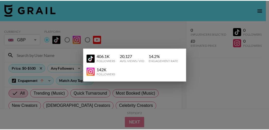
scroll to position [6145, 0]
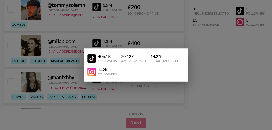
click at [238, 78] on div at bounding box center [136, 65] width 272 height 130
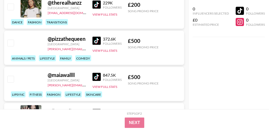
scroll to position [4836, 0]
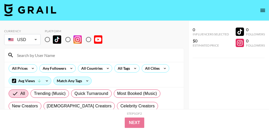
click at [47, 39] on input "radio" at bounding box center [47, 39] width 11 height 11
radio input "true"
click at [47, 39] on input "radio" at bounding box center [47, 39] width 11 height 11
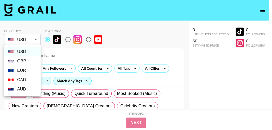
click at [29, 61] on li "GBP" at bounding box center [22, 60] width 36 height 9
type input "GBP"
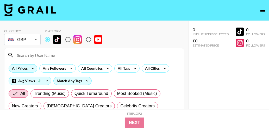
click at [32, 70] on icon at bounding box center [33, 69] width 8 height 8
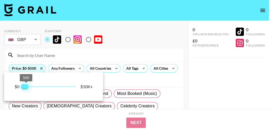
type input "500"
drag, startPoint x: 75, startPoint y: 86, endPoint x: 26, endPoint y: 87, distance: 49.2
click at [26, 87] on span "500" at bounding box center [25, 86] width 5 height 5
click at [115, 68] on div at bounding box center [136, 65] width 272 height 130
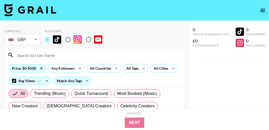
click at [115, 68] on icon at bounding box center [116, 69] width 8 height 8
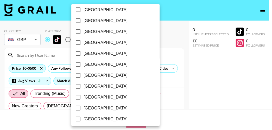
scroll to position [476, 0]
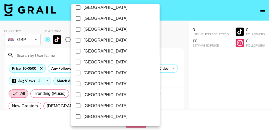
click at [111, 94] on span "[GEOGRAPHIC_DATA]" at bounding box center [106, 95] width 44 height 6
click at [84, 94] on input "[GEOGRAPHIC_DATA]" at bounding box center [78, 95] width 11 height 11
checkbox input "true"
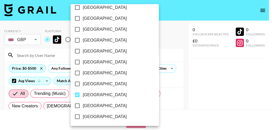
click at [140, 81] on div at bounding box center [136, 65] width 272 height 130
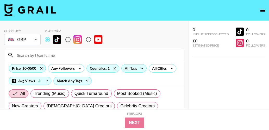
click at [142, 68] on icon at bounding box center [142, 69] width 8 height 8
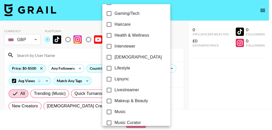
scroll to position [210, 0]
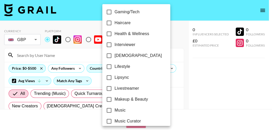
click at [121, 78] on span "Lipsync" at bounding box center [122, 77] width 14 height 6
click at [115, 78] on input "Lipsync" at bounding box center [109, 77] width 11 height 11
checkbox input "true"
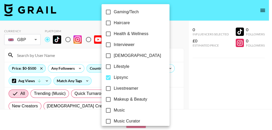
click at [174, 92] on div at bounding box center [136, 65] width 272 height 130
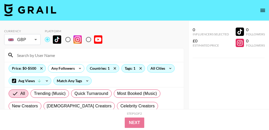
click at [168, 70] on icon at bounding box center [170, 69] width 8 height 8
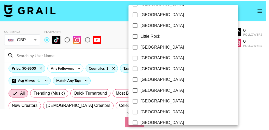
scroll to position [333, 0]
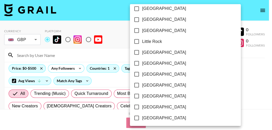
click at [137, 52] on input "London" at bounding box center [136, 52] width 11 height 11
checkbox input "true"
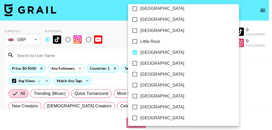
click at [196, 75] on div at bounding box center [136, 65] width 272 height 130
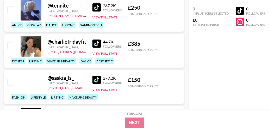
scroll to position [1136, 0]
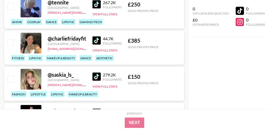
click at [154, 74] on div "£ 150" at bounding box center [143, 77] width 31 height 7
click at [35, 76] on div at bounding box center [31, 79] width 21 height 21
click at [11, 78] on input "checkbox" at bounding box center [10, 79] width 6 height 6
checkbox input "true"
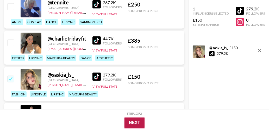
click at [133, 123] on button "Next" at bounding box center [134, 123] width 20 height 10
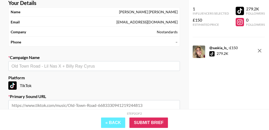
scroll to position [30, 0]
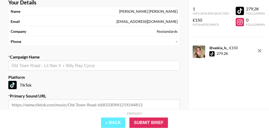
click at [171, 40] on div "Phone –" at bounding box center [94, 41] width 167 height 9
click at [177, 42] on div "–" at bounding box center [176, 41] width 2 height 5
click at [175, 41] on div "–" at bounding box center [176, 41] width 2 height 5
click at [128, 63] on input "text" at bounding box center [93, 66] width 165 height 6
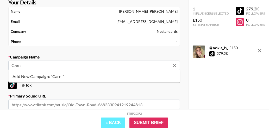
type input "Carni"
click at [128, 89] on div "TikTok" at bounding box center [94, 85] width 172 height 8
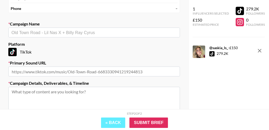
scroll to position [63, 0]
click at [149, 73] on input "text" at bounding box center [94, 71] width 172 height 10
click at [139, 71] on input "text" at bounding box center [94, 71] width 172 height 10
paste input "https://music.apple.com/gb/song/carni-feat-mussalini/1435527162"
type input "https://music.apple.com/gb/song/carni-feat-mussalini/1435527162"
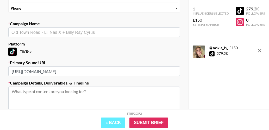
click at [94, 91] on textarea at bounding box center [94, 106] width 172 height 39
click at [82, 34] on input "text" at bounding box center [93, 32] width 165 height 6
type input "carni"
click at [82, 92] on textarea at bounding box center [94, 106] width 172 height 39
click at [48, 32] on input "text" at bounding box center [93, 32] width 165 height 6
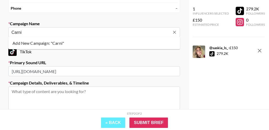
click at [49, 43] on li "Add New Campaign: "Carni"" at bounding box center [94, 43] width 172 height 8
type input "Carni"
click at [84, 87] on textarea at bounding box center [94, 106] width 172 height 39
type textarea "looking for a lipsync"
